Goal: Check status

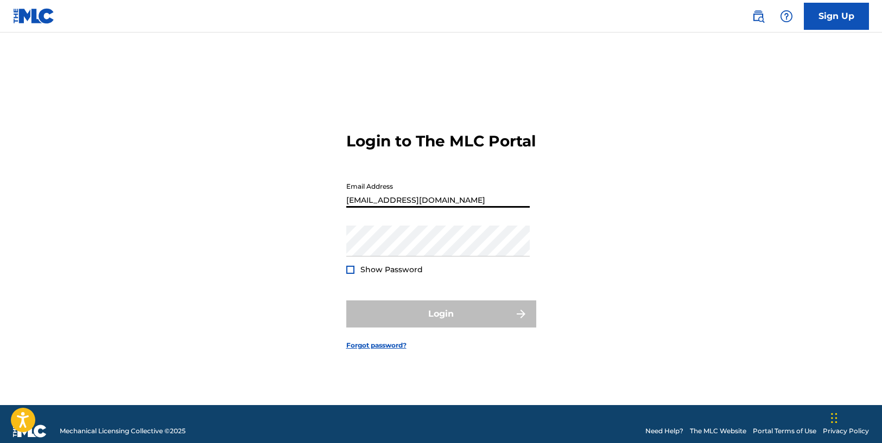
type input "[EMAIL_ADDRESS][DOMAIN_NAME]"
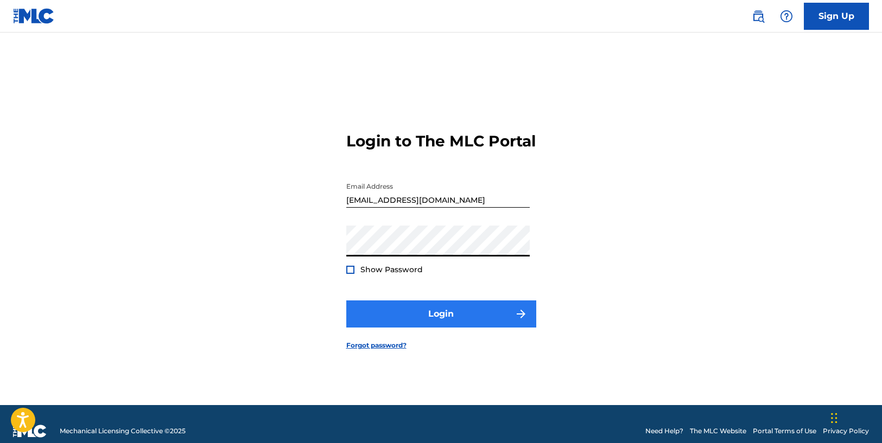
click at [428, 320] on button "Login" at bounding box center [441, 314] width 190 height 27
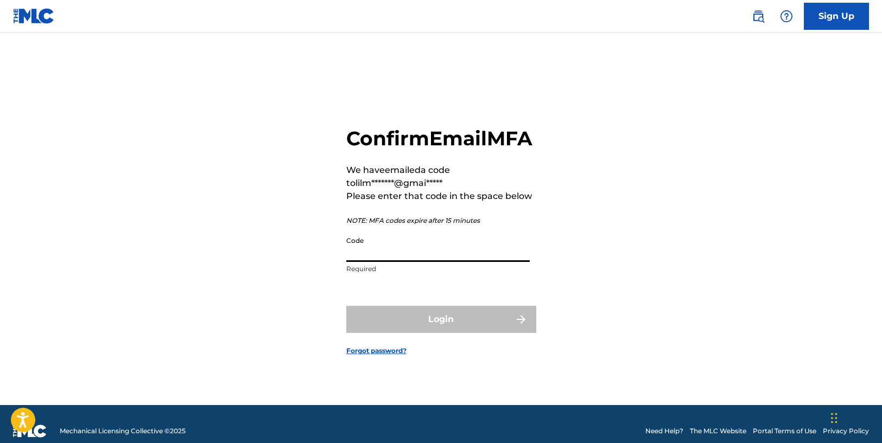
paste input "980119"
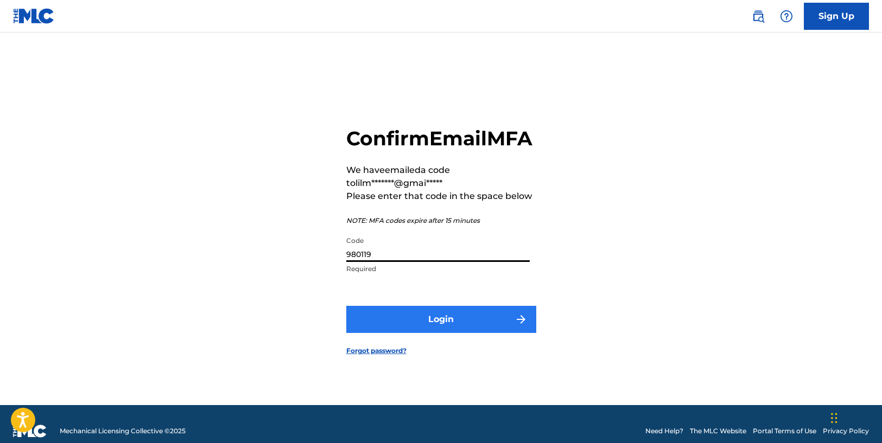
type input "980119"
click at [436, 330] on button "Login" at bounding box center [441, 319] width 190 height 27
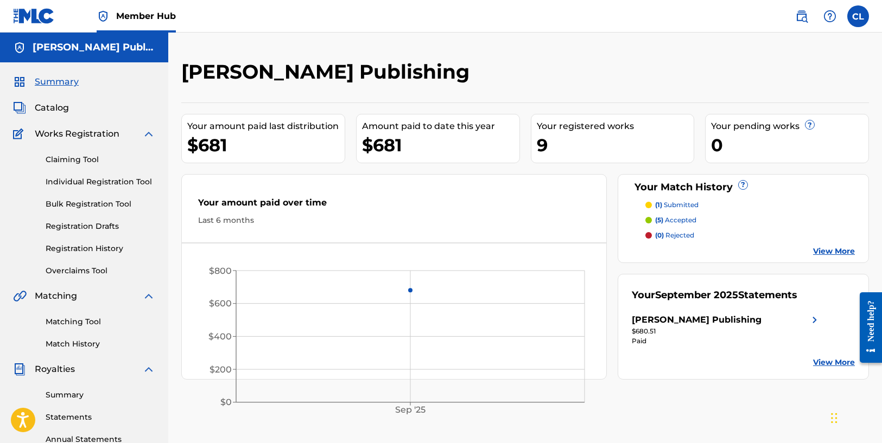
click at [677, 220] on p "(5) accepted" at bounding box center [675, 220] width 41 height 10
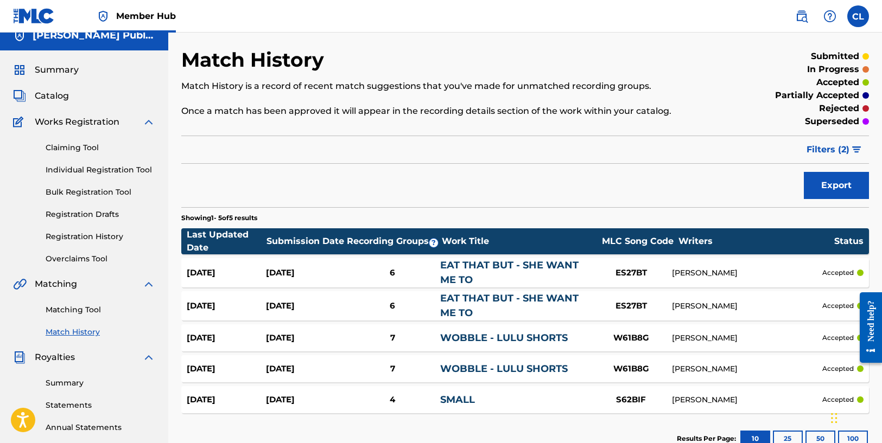
scroll to position [10, 0]
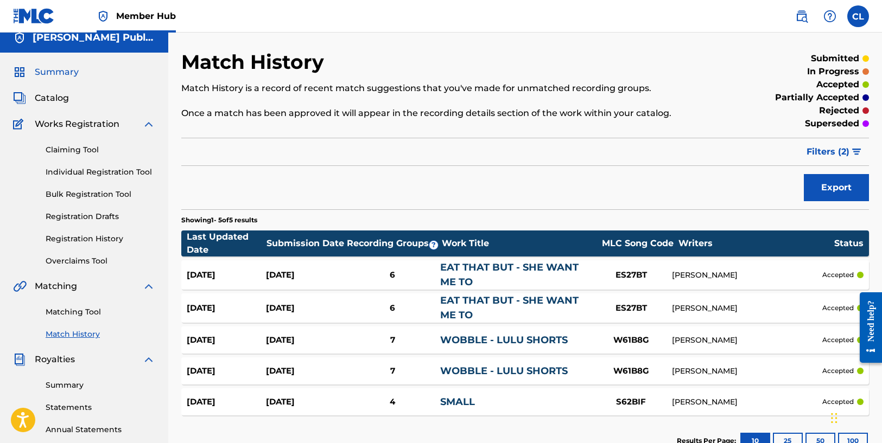
click at [68, 74] on span "Summary" at bounding box center [57, 72] width 44 height 13
